Goal: Information Seeking & Learning: Learn about a topic

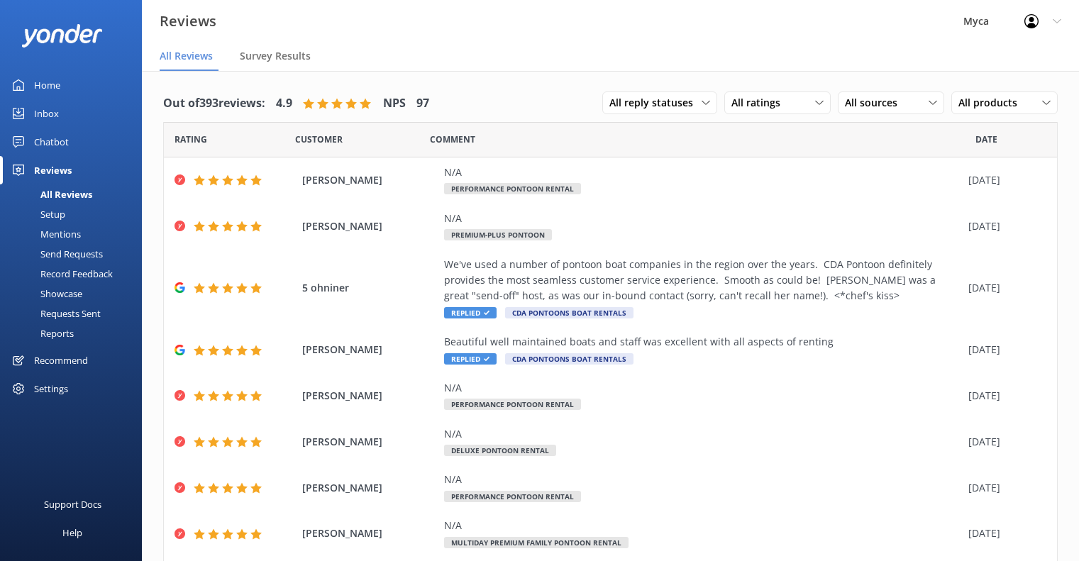
scroll to position [28, 0]
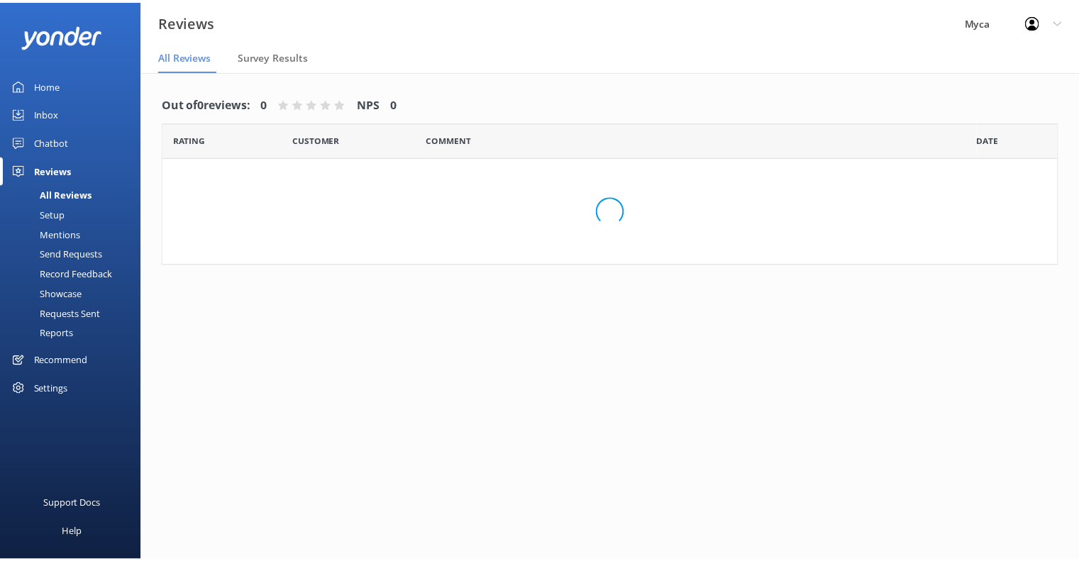
scroll to position [28, 0]
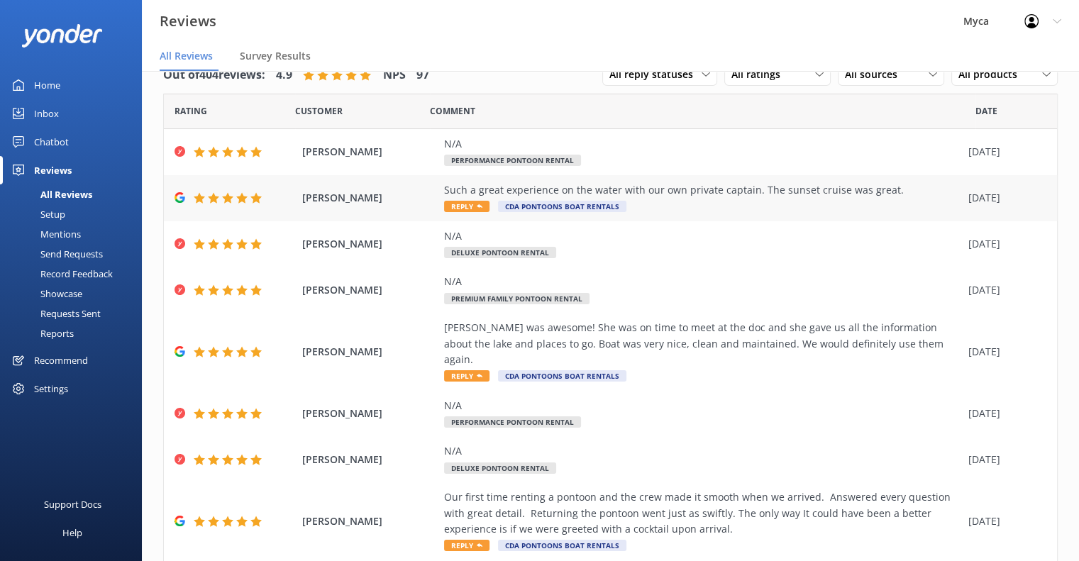
click at [470, 204] on span "Reply" at bounding box center [466, 206] width 45 height 11
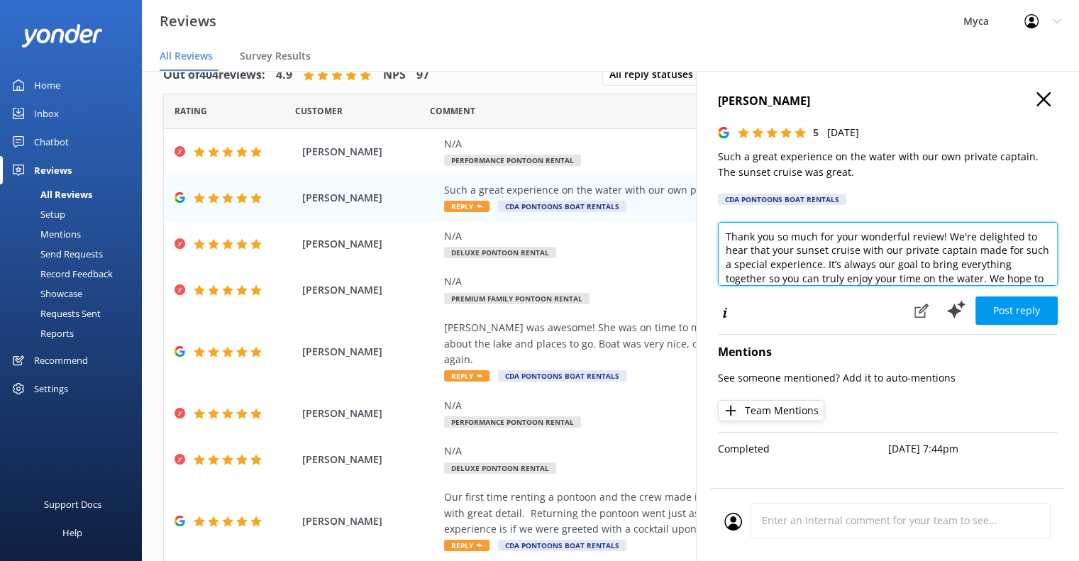
click at [776, 236] on textarea "Thank you so much for your wonderful review! We're delighted to hear that your …" at bounding box center [888, 254] width 340 height 64
click at [870, 235] on textarea "Thank you Chante so much for your wonderful review! We're delighted to hear tha…" at bounding box center [888, 254] width 340 height 64
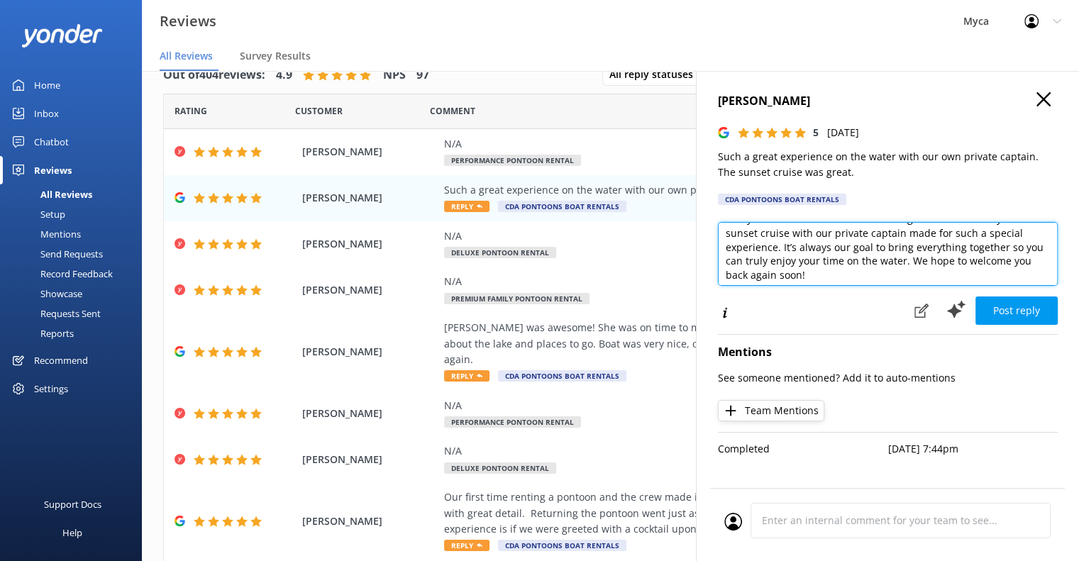
scroll to position [34, 0]
drag, startPoint x: 783, startPoint y: 241, endPoint x: 908, endPoint y: 261, distance: 126.5
click at [908, 261] on textarea "Thank you Chante so much for an awesome evening on the water and your wonderful…" at bounding box center [888, 254] width 340 height 64
drag, startPoint x: 900, startPoint y: 258, endPoint x: 813, endPoint y: 261, distance: 86.6
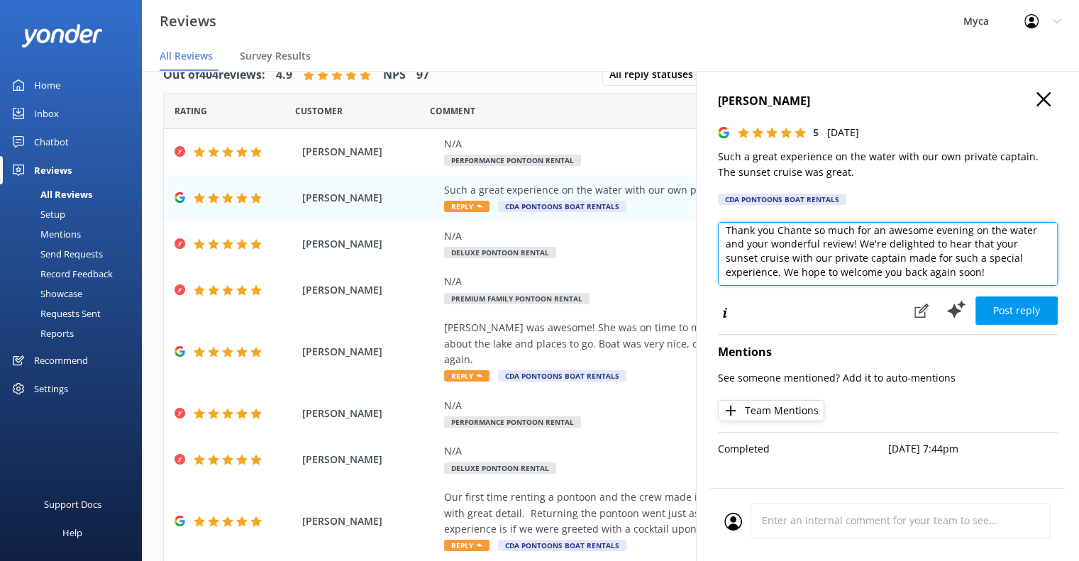
click at [813, 261] on textarea "Thank you Chante so much for an awesome evening on the water and your wonderful…" at bounding box center [888, 254] width 340 height 64
drag, startPoint x: 981, startPoint y: 268, endPoint x: 783, endPoint y: 266, distance: 198.0
click at [783, 266] on textarea "Thank you Chante so much for an awesome evening on the water and your wonderful…" at bounding box center [888, 254] width 340 height 64
type textarea "Thank you Chante so much for an awesome evening on the water and your wonderful…"
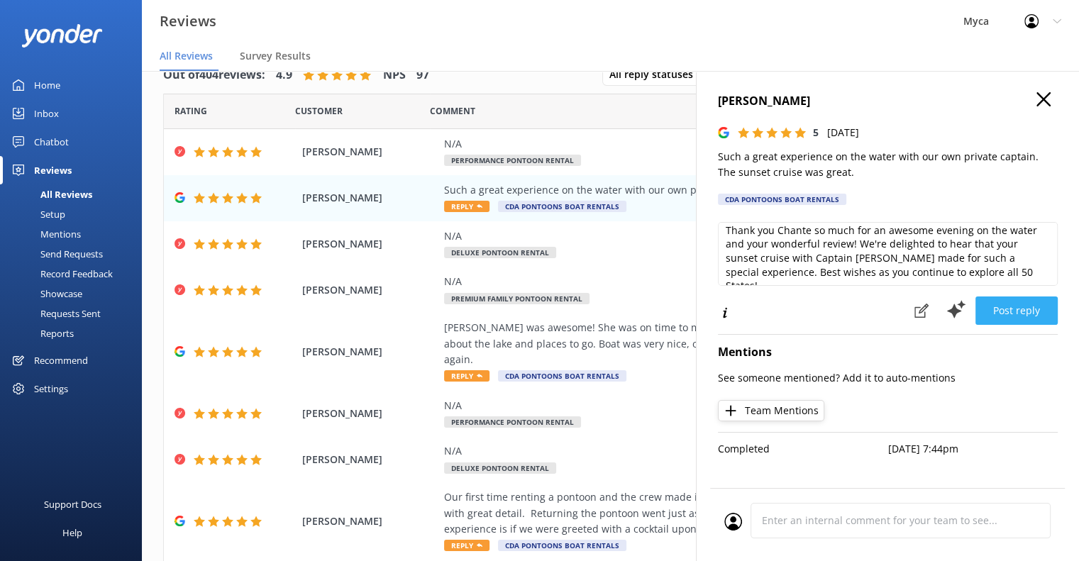
click at [1020, 314] on button "Post reply" at bounding box center [1017, 311] width 82 height 28
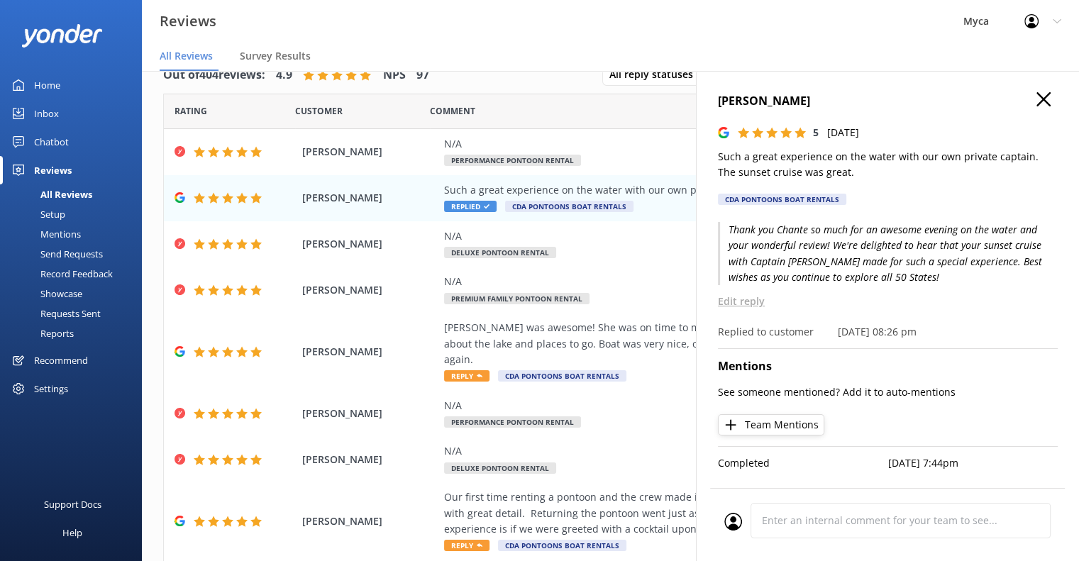
click at [1037, 97] on icon "button" at bounding box center [1044, 99] width 14 height 14
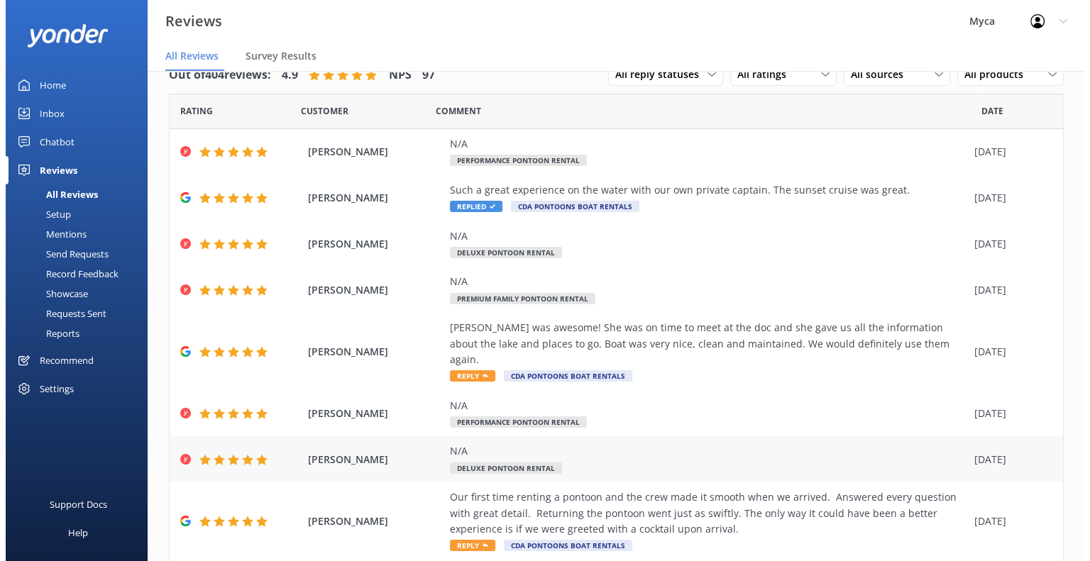
scroll to position [0, 0]
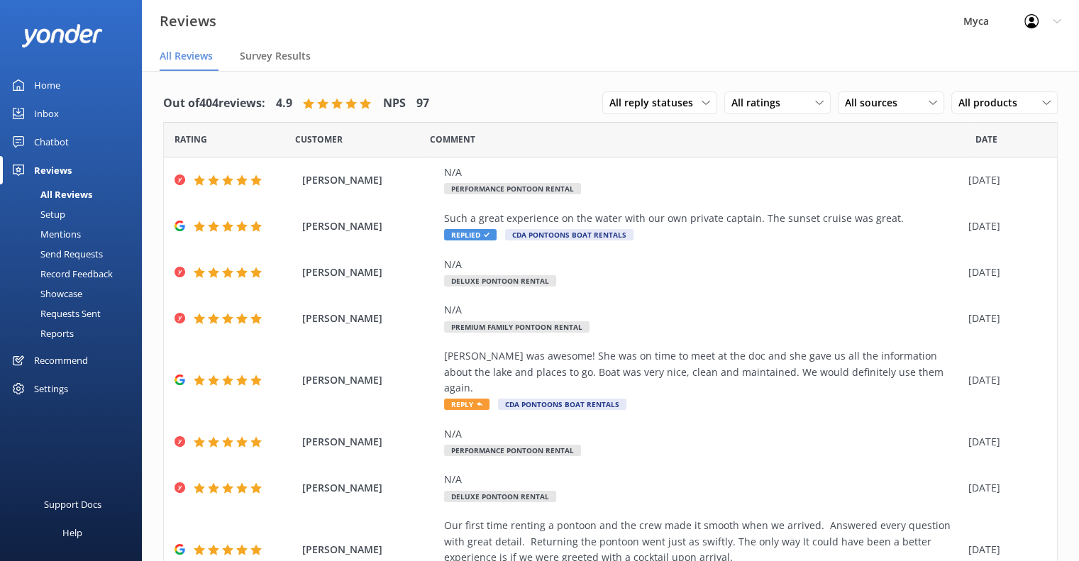
click at [62, 233] on div "Mentions" at bounding box center [45, 234] width 72 height 20
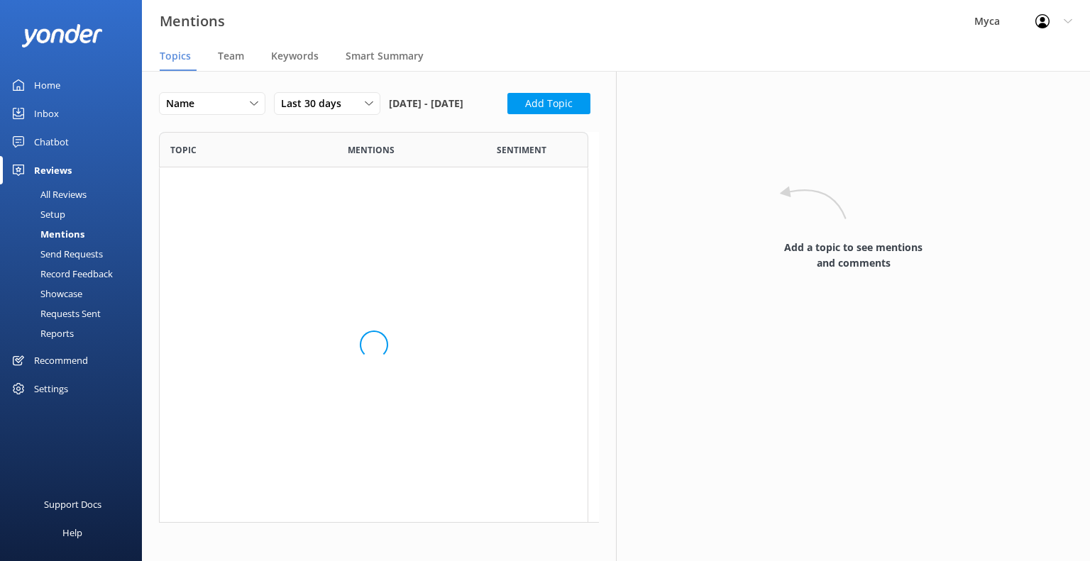
scroll to position [252, 429]
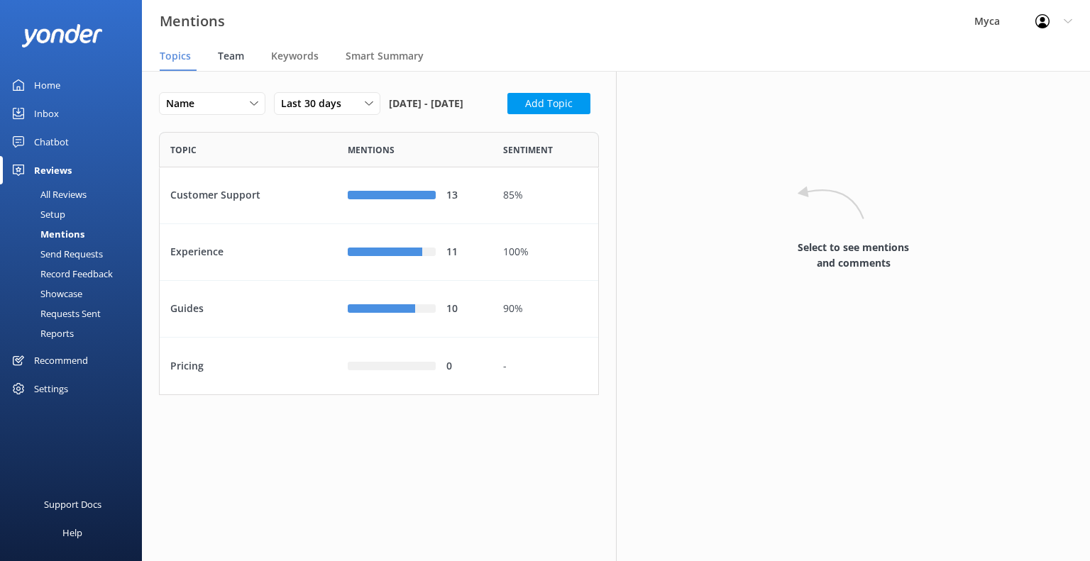
click at [231, 56] on span "Team" at bounding box center [231, 56] width 26 height 14
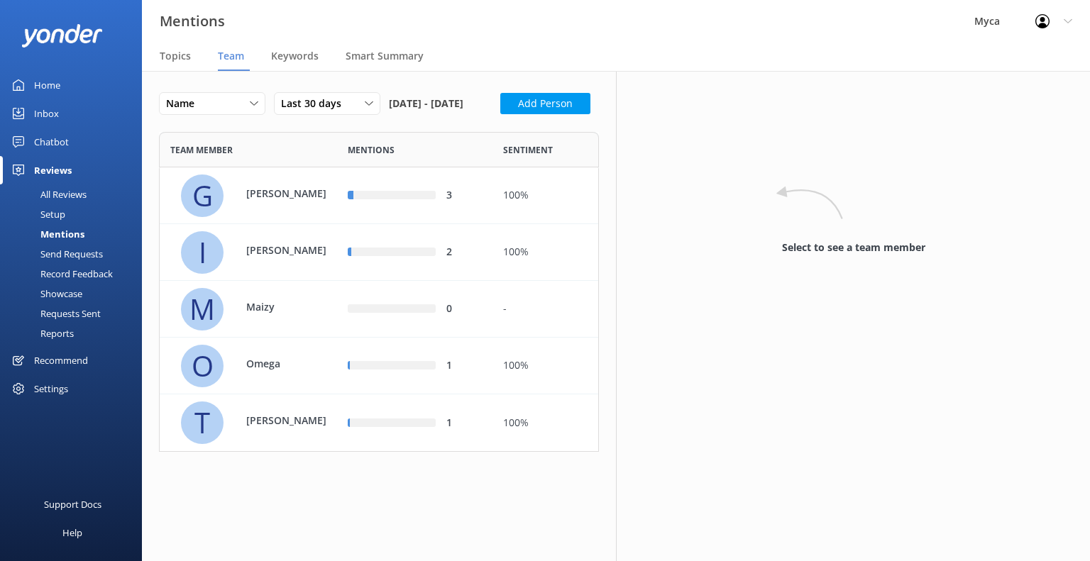
scroll to position [309, 429]
click at [347, 104] on span "Last 30 days" at bounding box center [315, 104] width 69 height 16
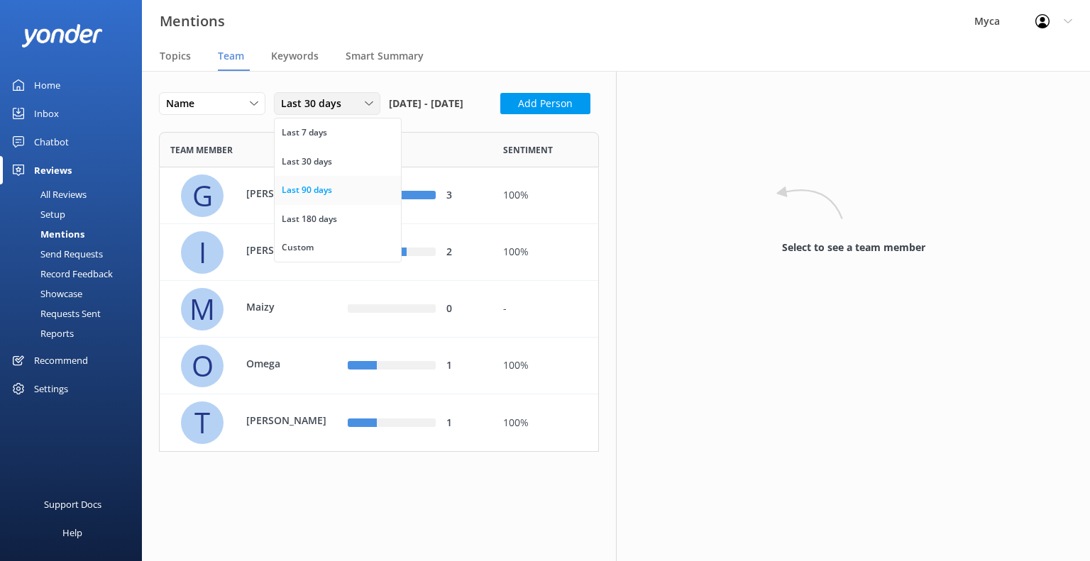
click at [322, 192] on div "Last 90 days" at bounding box center [307, 190] width 50 height 14
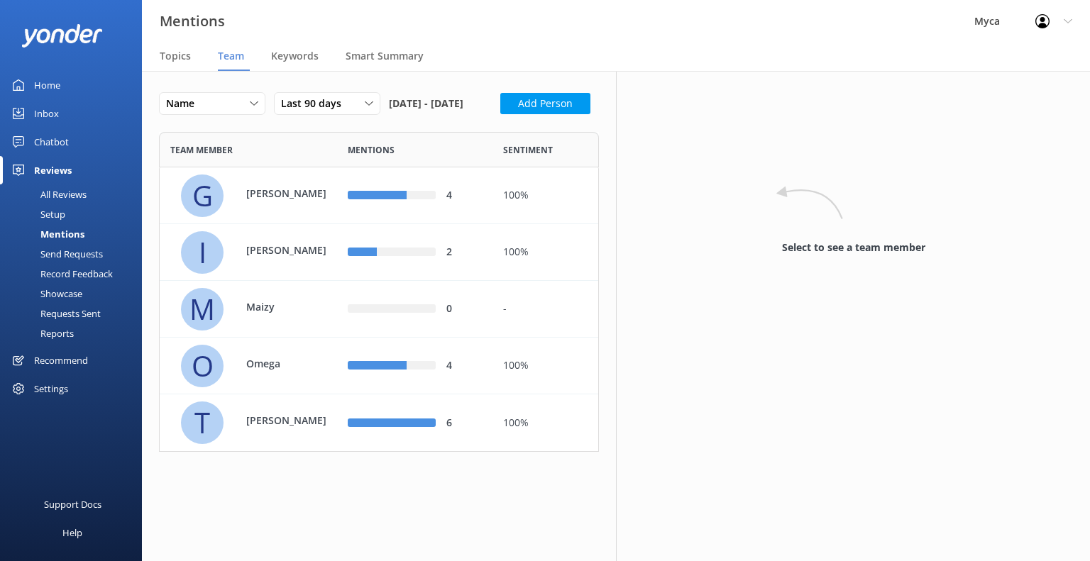
click at [50, 87] on div "Home" at bounding box center [47, 85] width 26 height 28
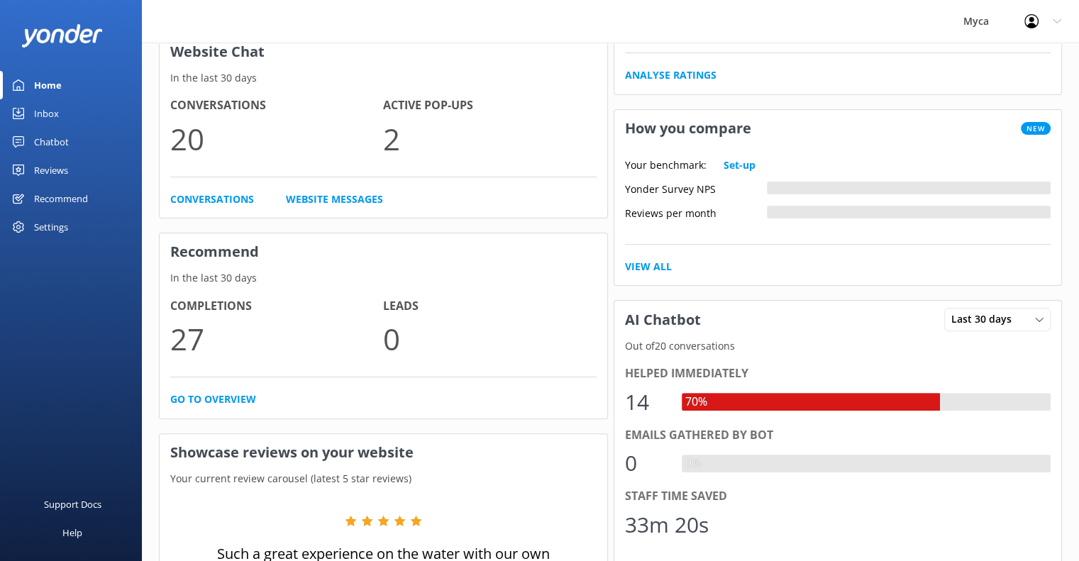
scroll to position [337, 0]
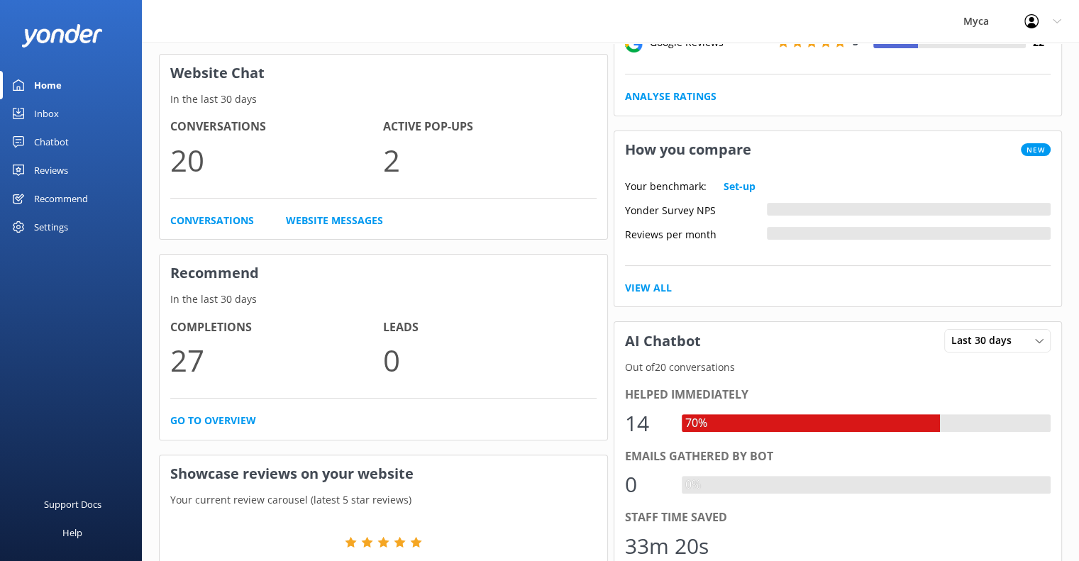
click at [54, 141] on div "Chatbot" at bounding box center [51, 142] width 35 height 28
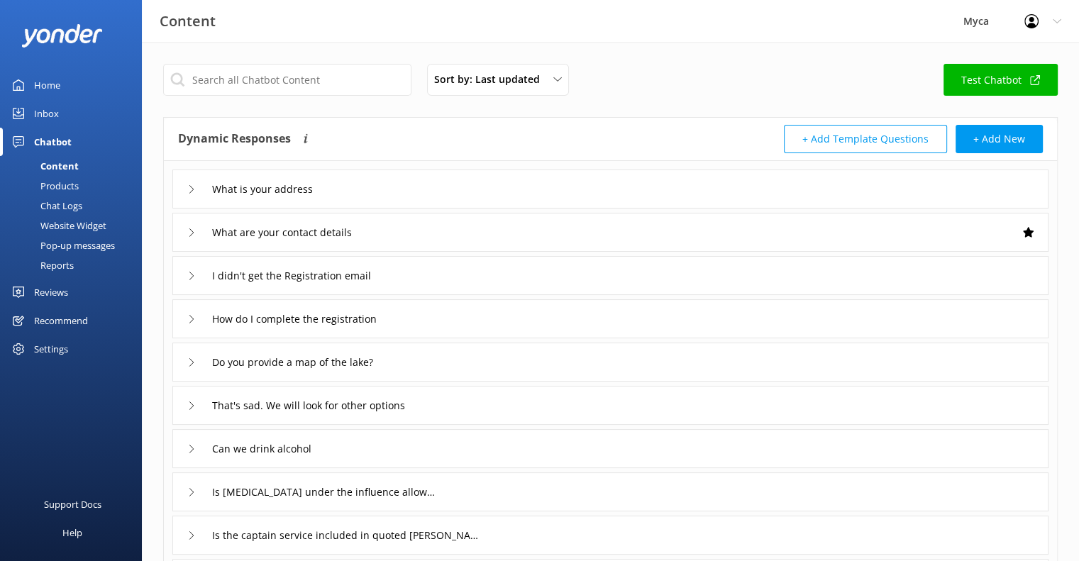
click at [70, 263] on div "Reports" at bounding box center [41, 265] width 65 height 20
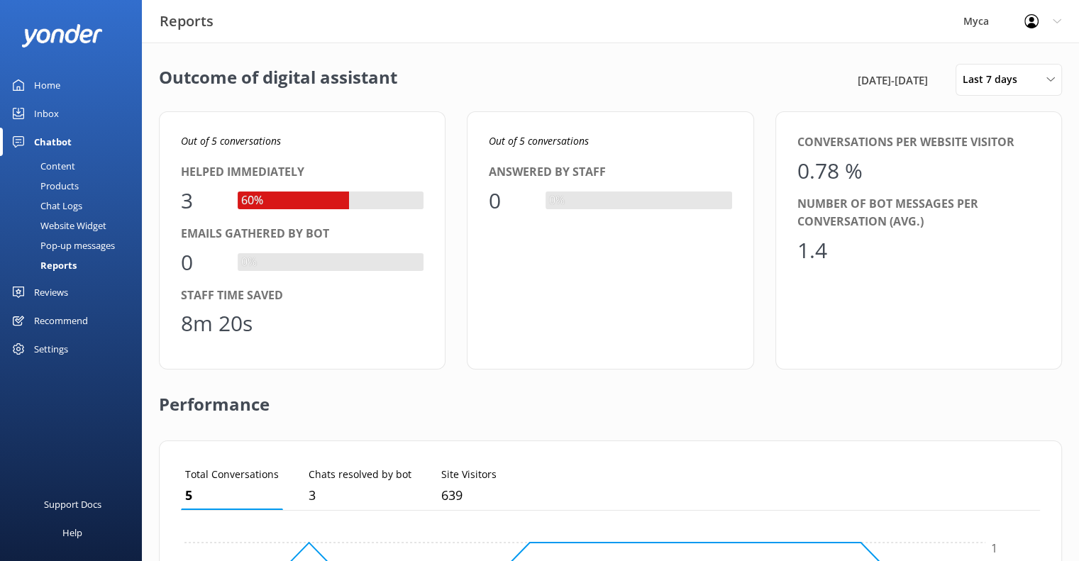
click at [59, 200] on div "Chat Logs" at bounding box center [46, 206] width 74 height 20
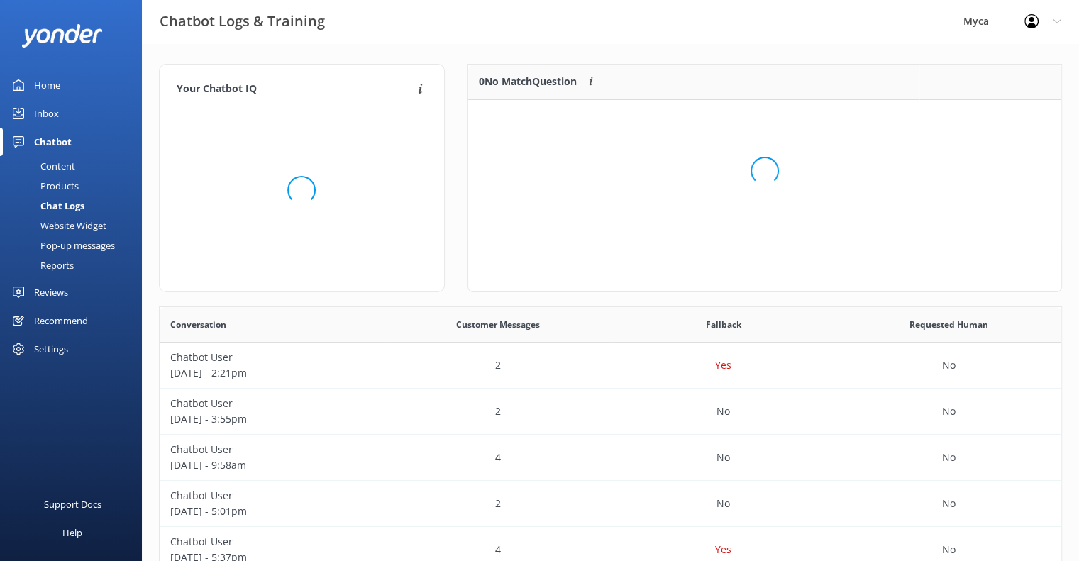
scroll to position [167, 583]
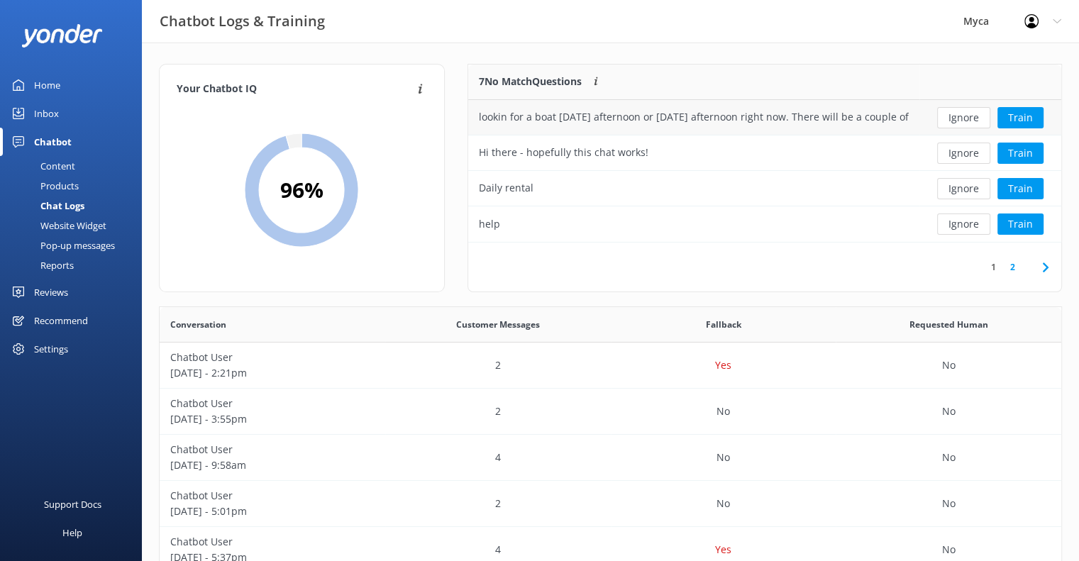
click at [838, 121] on div "lookin for a boat [DATE] afternoon or [DATE] afternoon right now. There will be…" at bounding box center [694, 117] width 430 height 16
click at [553, 226] on div "help" at bounding box center [693, 223] width 451 height 35
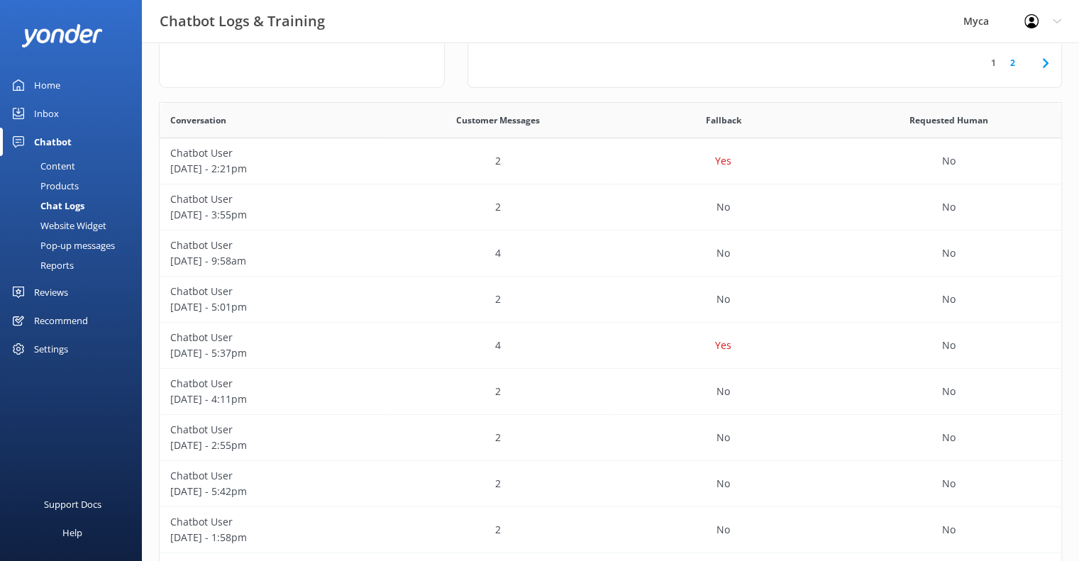
scroll to position [213, 0]
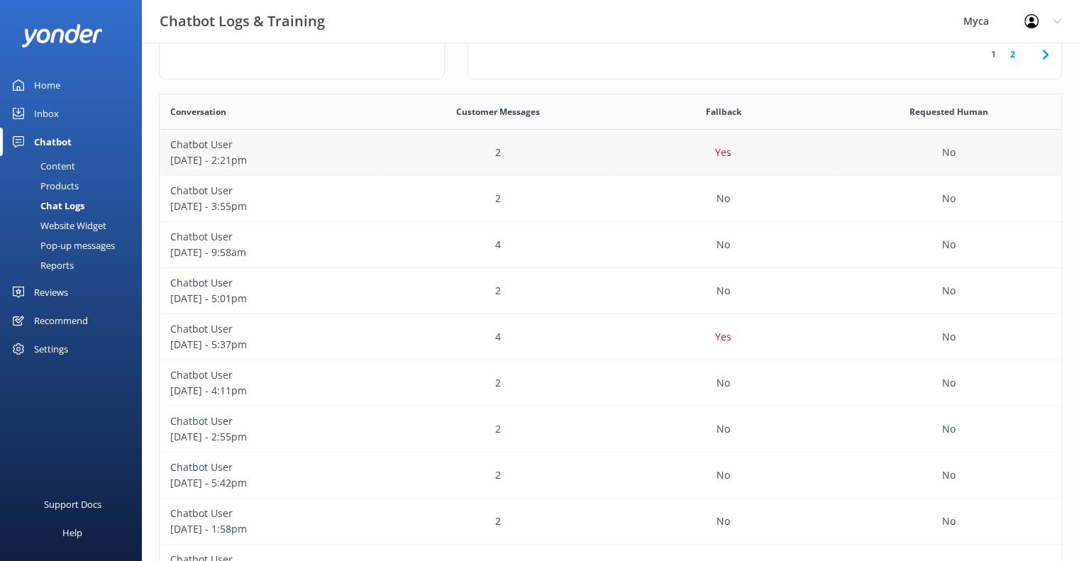
click at [206, 160] on p "[DATE] - 2:21pm" at bounding box center [272, 161] width 204 height 16
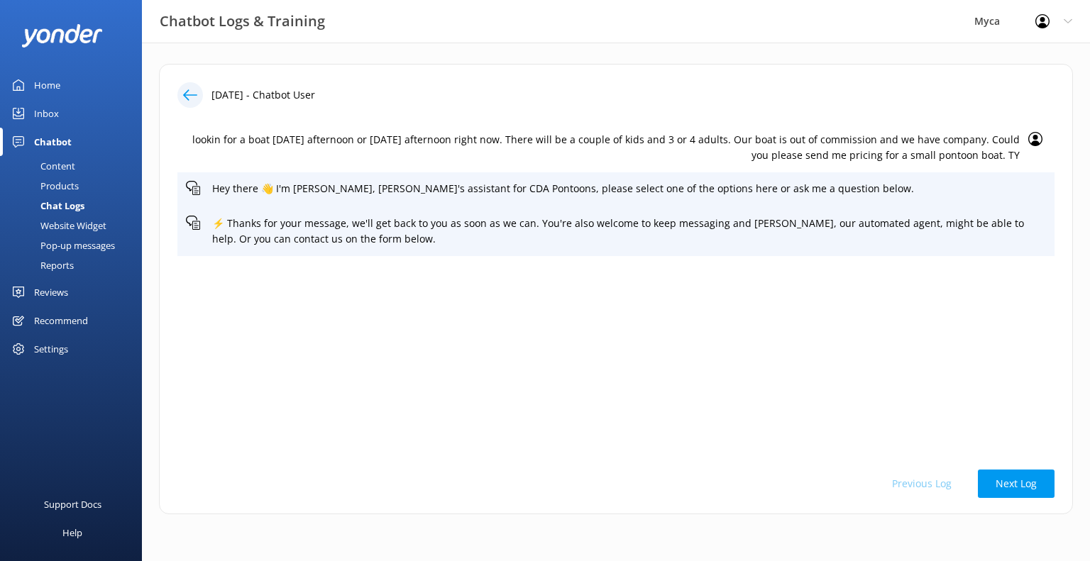
click at [597, 314] on div "lookin for a boat [DATE] afternoon or [DATE] afternoon right now. There will be…" at bounding box center [615, 288] width 877 height 331
click at [256, 232] on p "⚡ Thanks for your message, we'll get back to you as soon as we can. You're also…" at bounding box center [629, 232] width 834 height 32
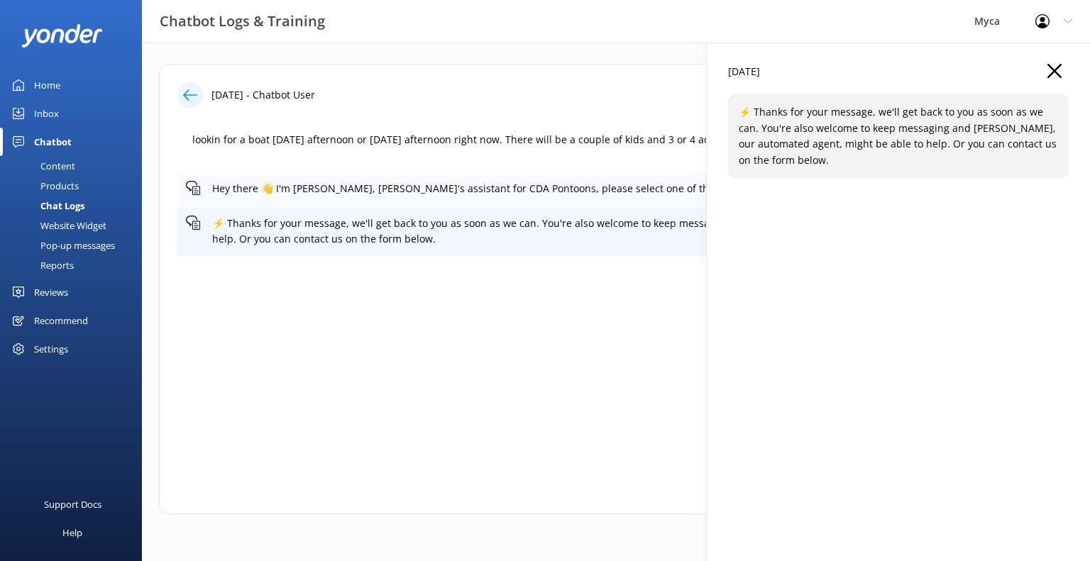
click at [294, 192] on p "Hey there 👋 I'm [PERSON_NAME], [PERSON_NAME]'s assistant for CDA Pontoons, plea…" at bounding box center [629, 189] width 834 height 16
click at [331, 141] on p "lookin for a boat [DATE] afternoon or [DATE] afternoon right now. There will be…" at bounding box center [603, 148] width 834 height 32
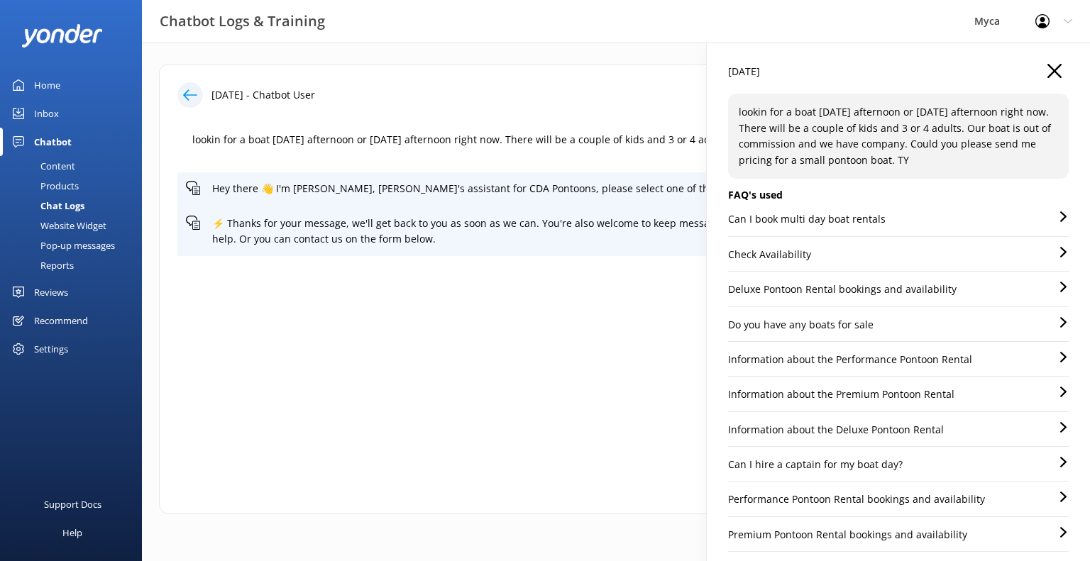
click at [392, 300] on div "lookin for a boat [DATE] afternoon or [DATE] afternoon right now. There will be…" at bounding box center [615, 288] width 877 height 331
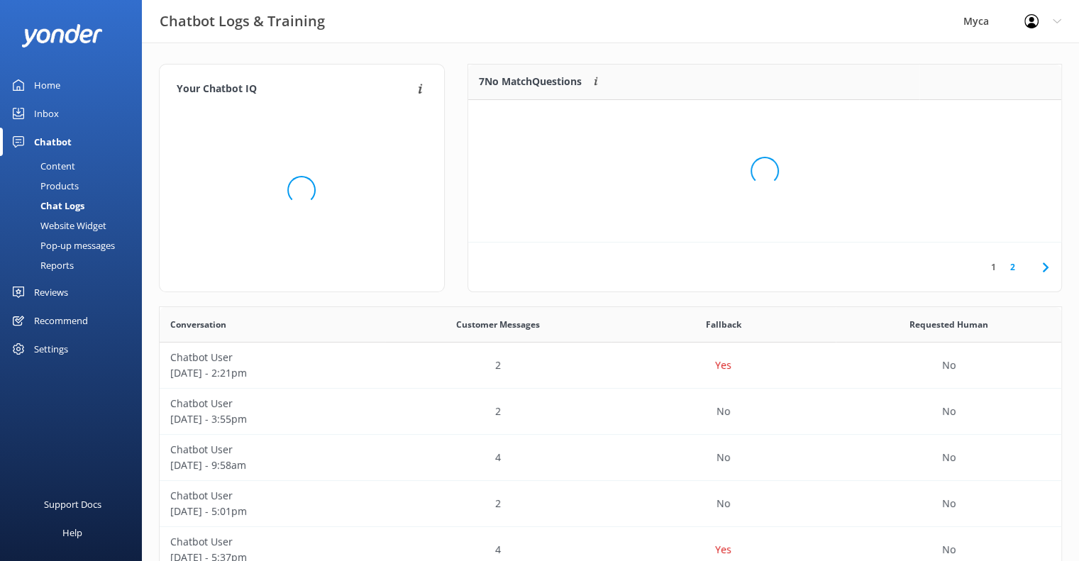
scroll to position [167, 583]
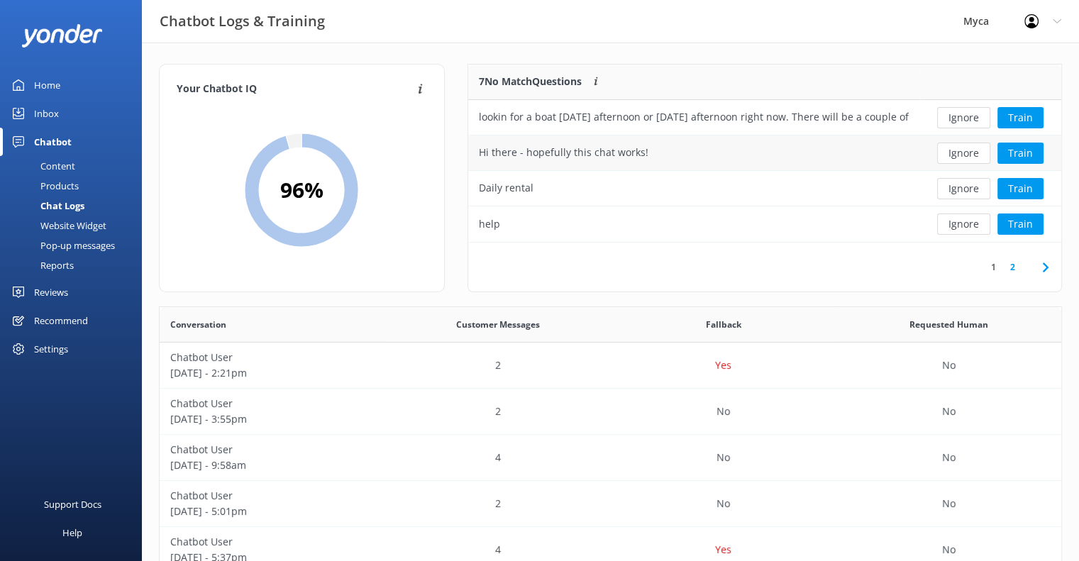
click at [663, 150] on div "Hi there - hopefully this chat works!" at bounding box center [693, 153] width 451 height 35
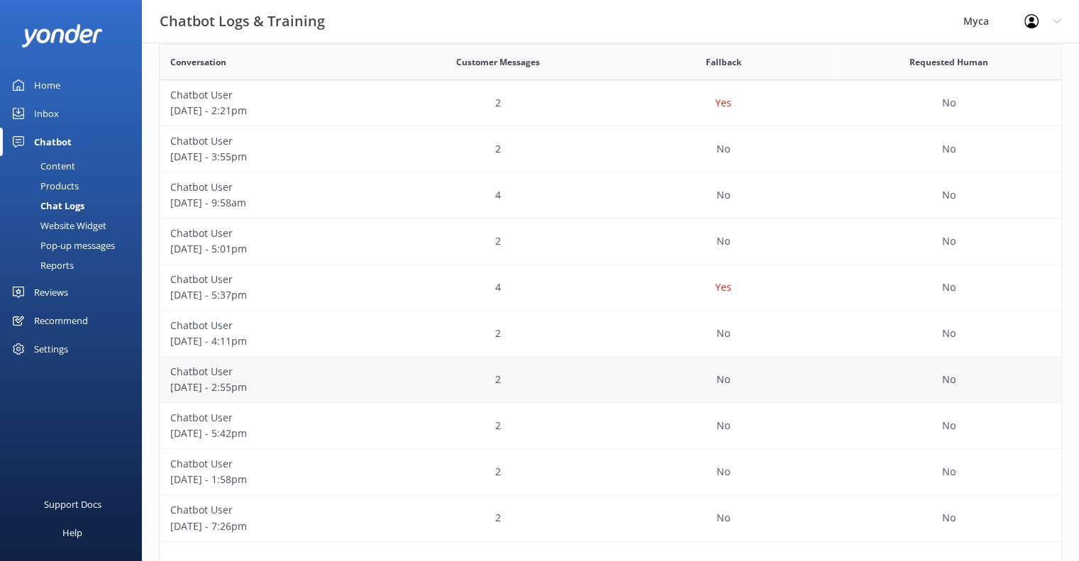
scroll to position [266, 0]
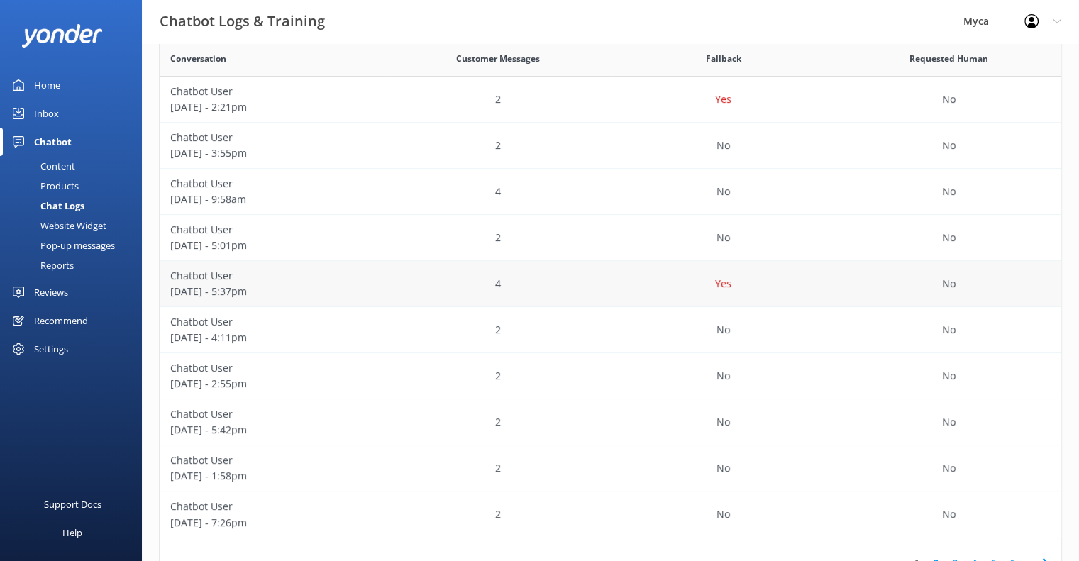
click at [237, 280] on p "Chatbot User" at bounding box center [272, 276] width 204 height 16
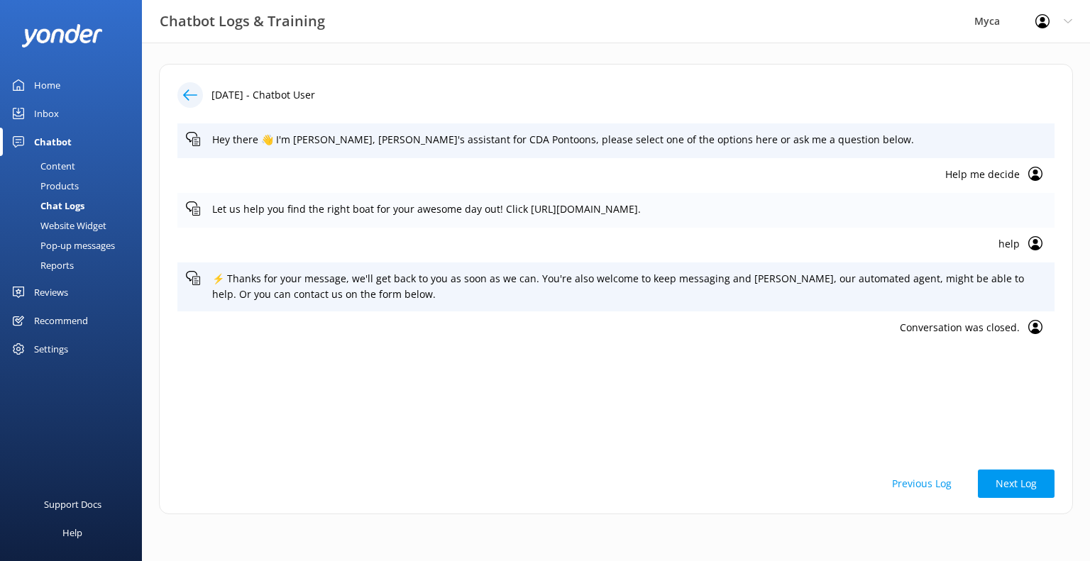
click at [587, 206] on p "Let us help you find the right boat for your awesome day out! Click [URL][DOMAI…" at bounding box center [629, 210] width 834 height 16
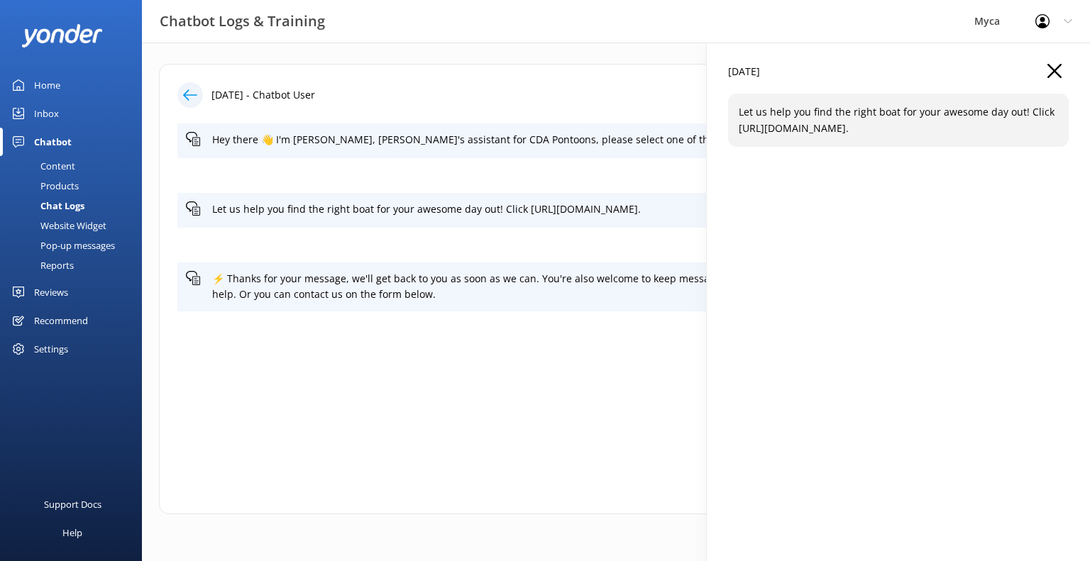
drag, startPoint x: 1028, startPoint y: 127, endPoint x: 741, endPoint y: 128, distance: 287.4
click at [741, 128] on p "Let us help you find the right boat for your awesome day out! Click [URL][DOMAI…" at bounding box center [898, 120] width 319 height 32
click at [48, 84] on div "Home" at bounding box center [47, 85] width 26 height 28
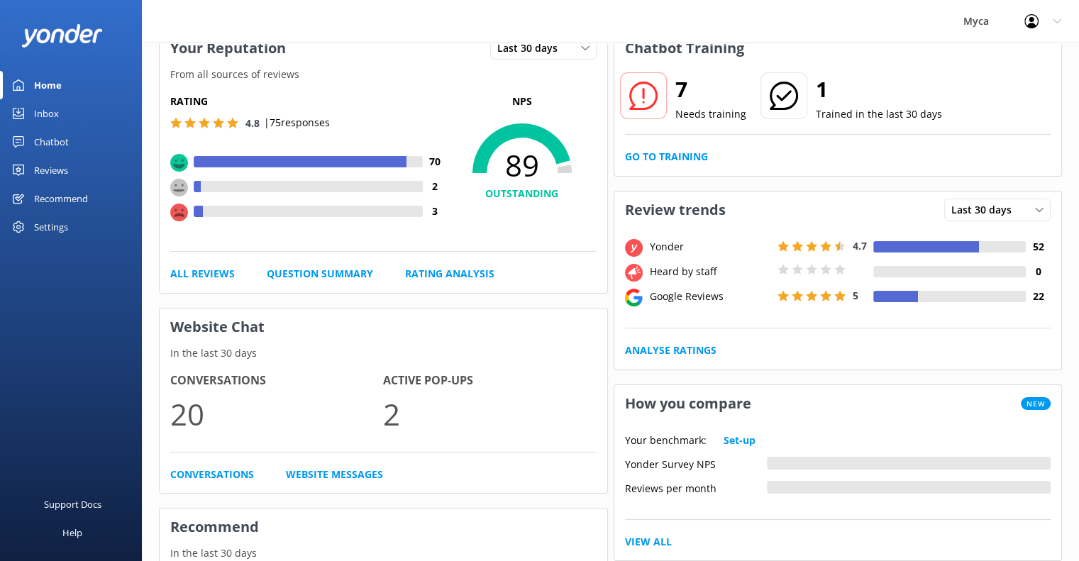
scroll to position [88, 0]
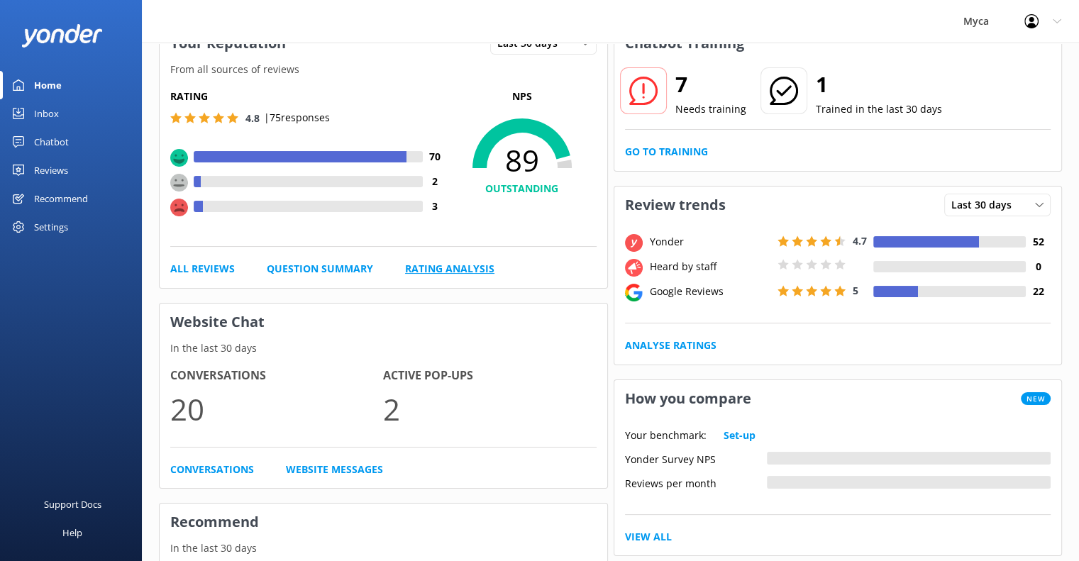
click at [434, 268] on link "Rating Analysis" at bounding box center [449, 269] width 89 height 16
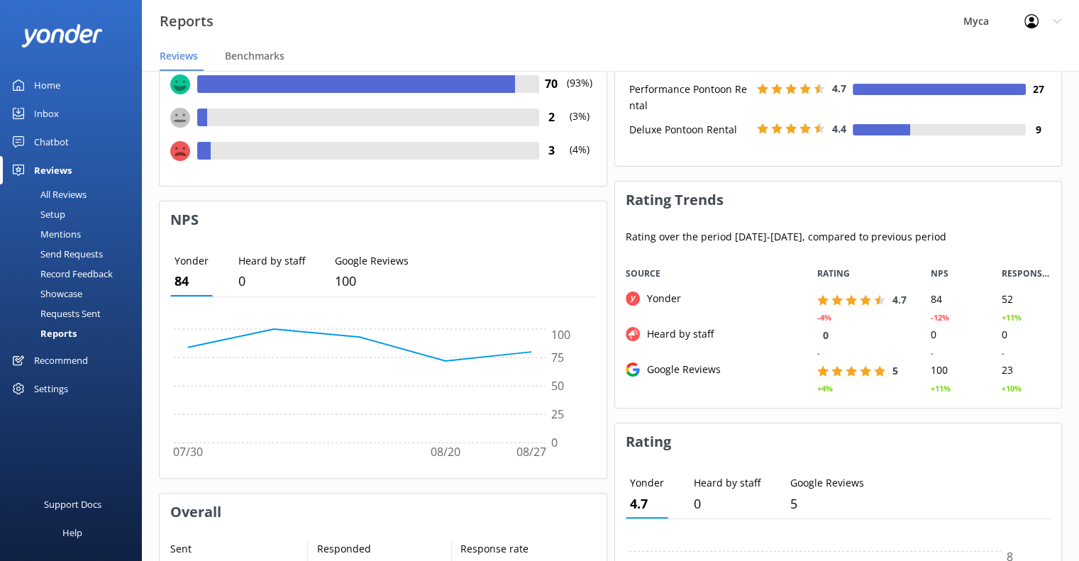
scroll to position [294, 0]
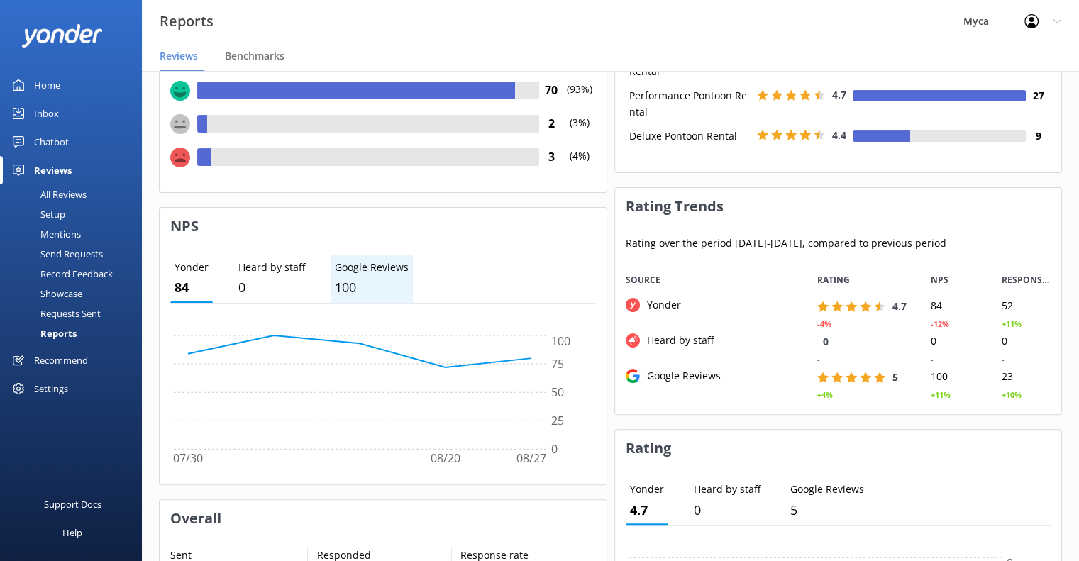
click at [368, 280] on p "100" at bounding box center [372, 287] width 74 height 21
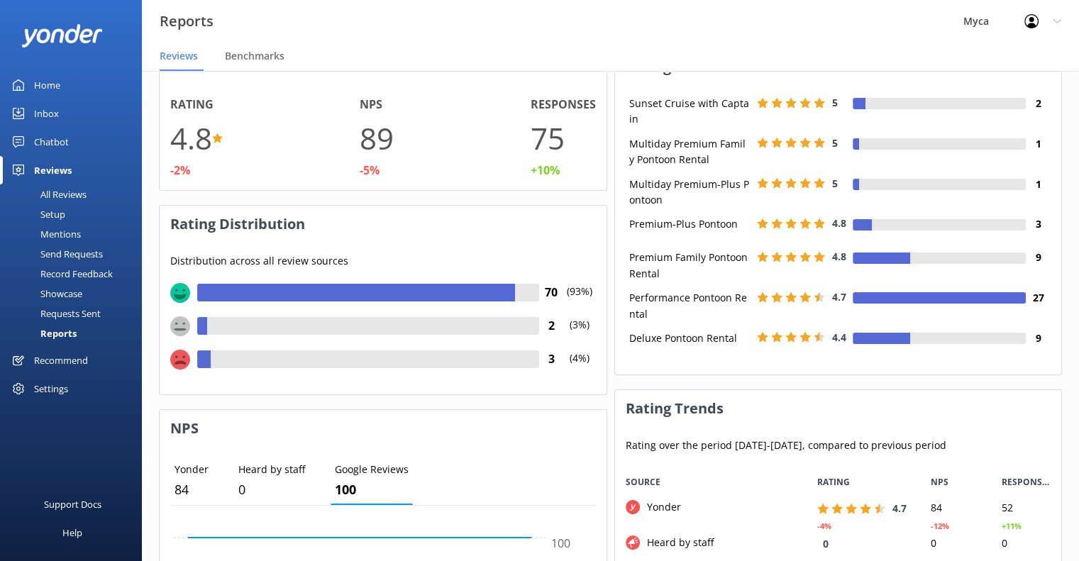
scroll to position [46, 0]
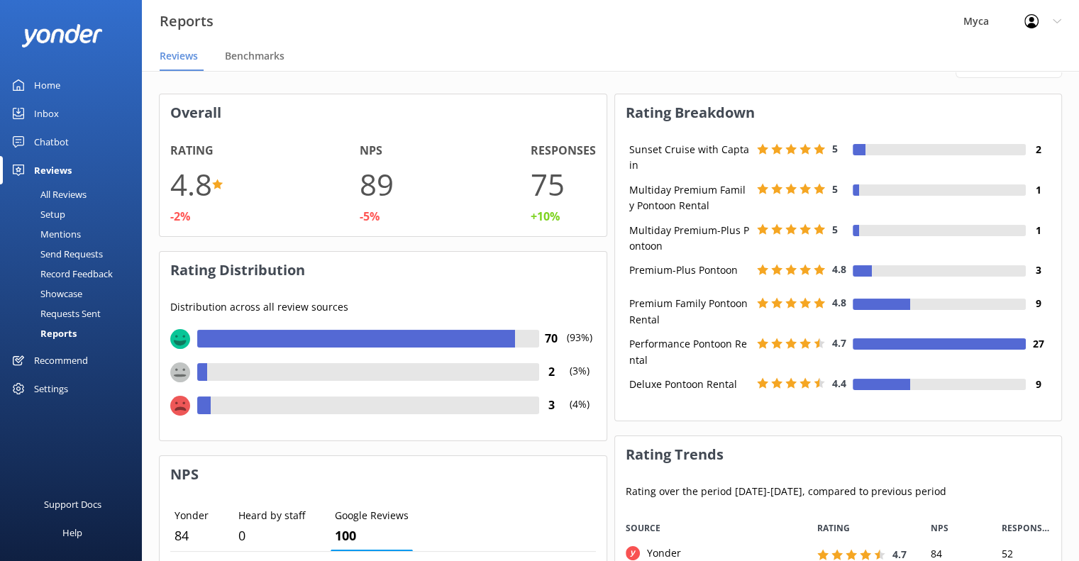
click at [177, 371] on use at bounding box center [180, 373] width 20 height 20
click at [177, 396] on use at bounding box center [180, 406] width 20 height 20
click at [181, 377] on use at bounding box center [180, 373] width 20 height 20
click at [276, 57] on span "Benchmarks" at bounding box center [255, 56] width 60 height 14
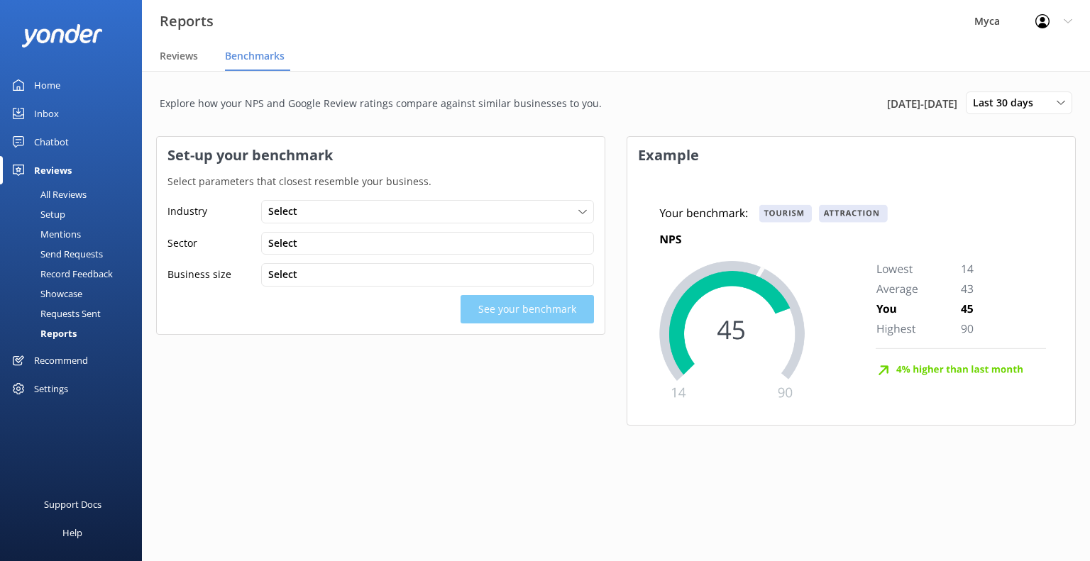
click at [782, 209] on img at bounding box center [851, 299] width 426 height 230
click at [846, 210] on img at bounding box center [851, 299] width 426 height 230
click at [1001, 106] on span "Last 30 days" at bounding box center [1007, 103] width 69 height 16
click at [675, 74] on div "Explore how your NPS and Google Review ratings compare against similar business…" at bounding box center [616, 269] width 948 height 397
click at [549, 211] on div "Select" at bounding box center [428, 212] width 326 height 16
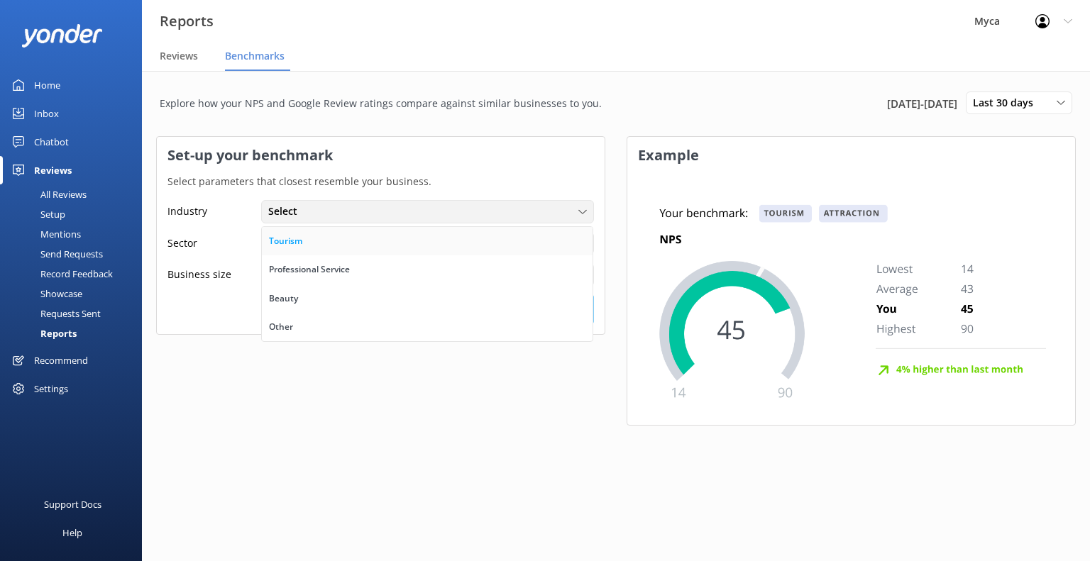
click at [290, 245] on div "Tourism" at bounding box center [285, 241] width 33 height 14
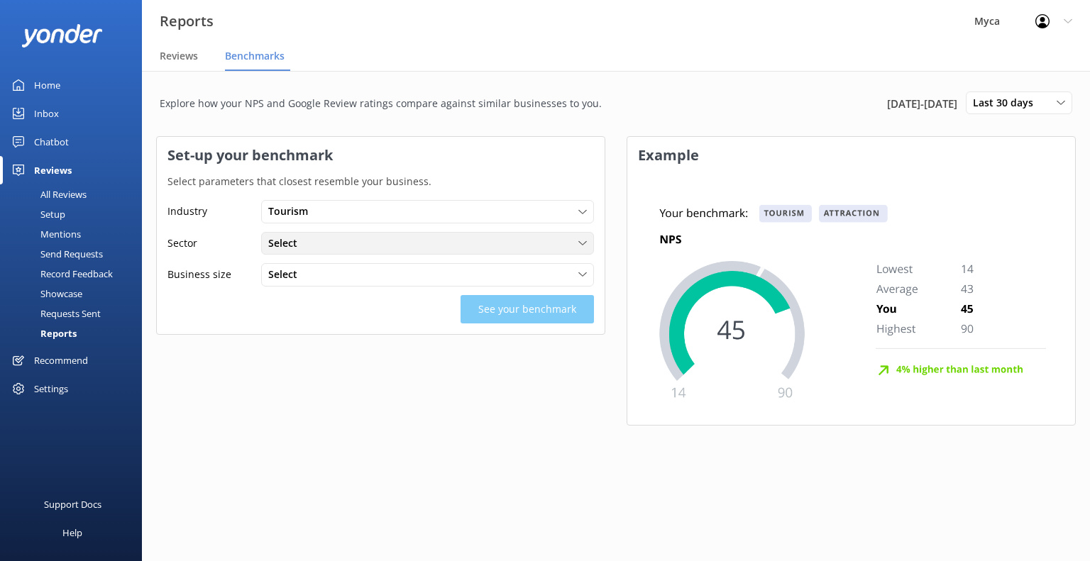
click at [287, 248] on span "Select" at bounding box center [287, 244] width 38 height 16
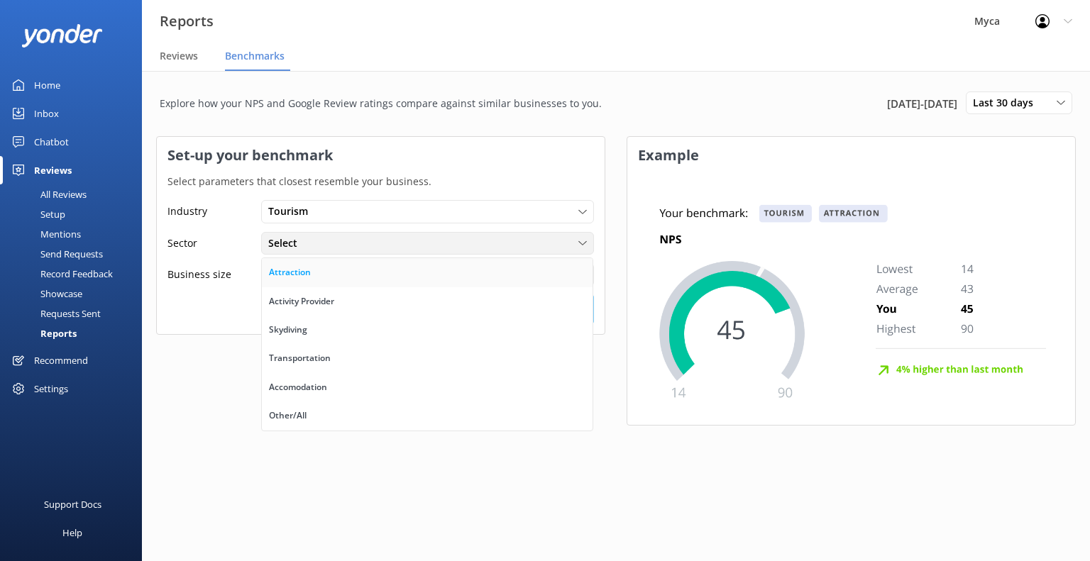
click at [293, 272] on div "Attraction" at bounding box center [290, 272] width 42 height 14
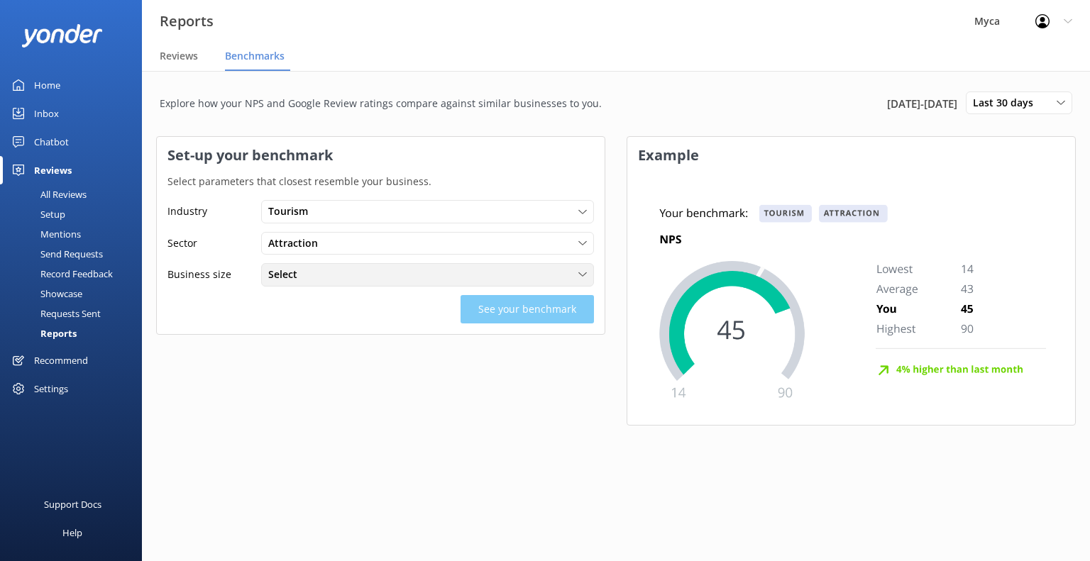
click at [268, 277] on span "Select" at bounding box center [287, 275] width 38 height 16
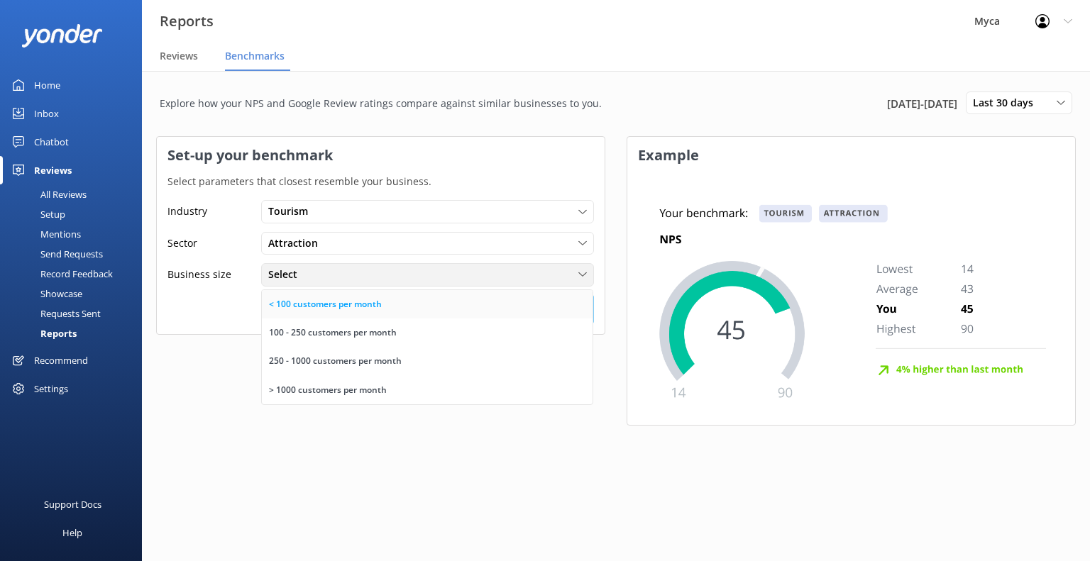
click at [350, 304] on div "< 100 customers per month" at bounding box center [325, 304] width 113 height 14
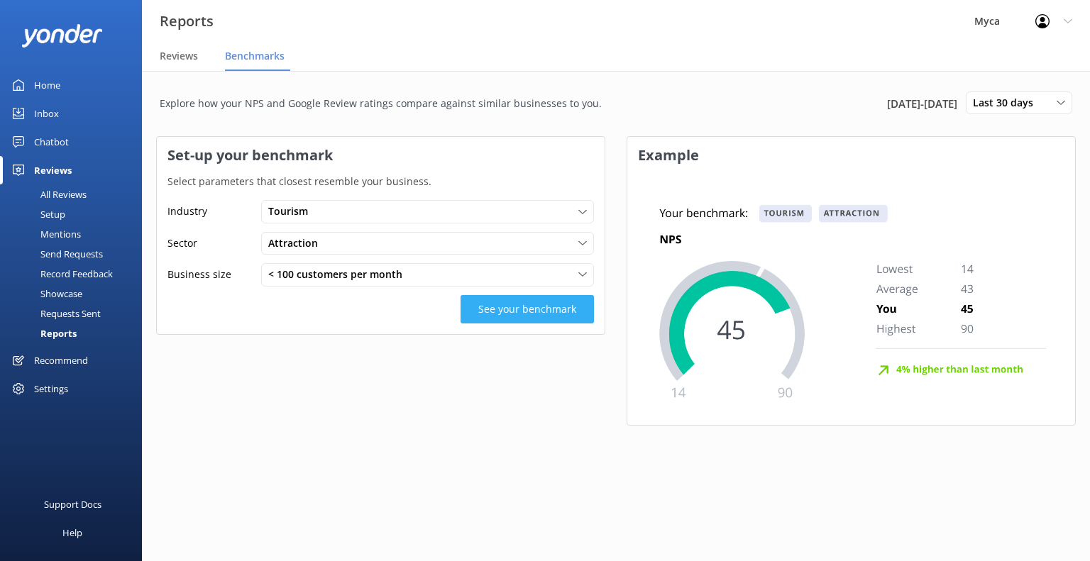
click at [518, 314] on button "See your benchmark" at bounding box center [527, 309] width 133 height 28
click at [519, 314] on button "See your benchmark" at bounding box center [527, 309] width 133 height 28
click at [571, 297] on button "See your benchmark" at bounding box center [527, 309] width 133 height 28
click at [547, 388] on div "Set-up your benchmark Select parameters that closest resemble your business. In…" at bounding box center [380, 288] width 449 height 304
click at [175, 51] on span "Reviews" at bounding box center [179, 56] width 38 height 14
